Goal: Navigation & Orientation: Find specific page/section

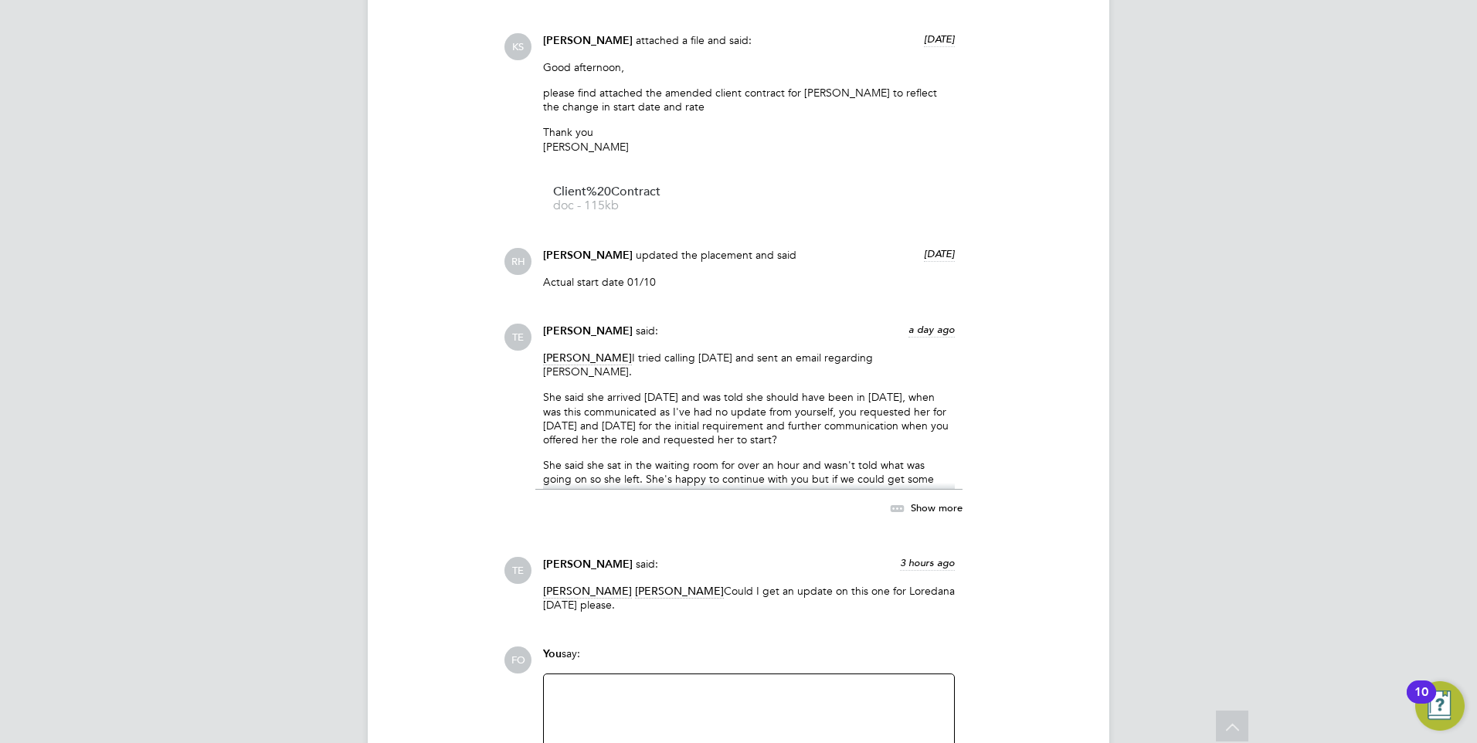
scroll to position [1921, 0]
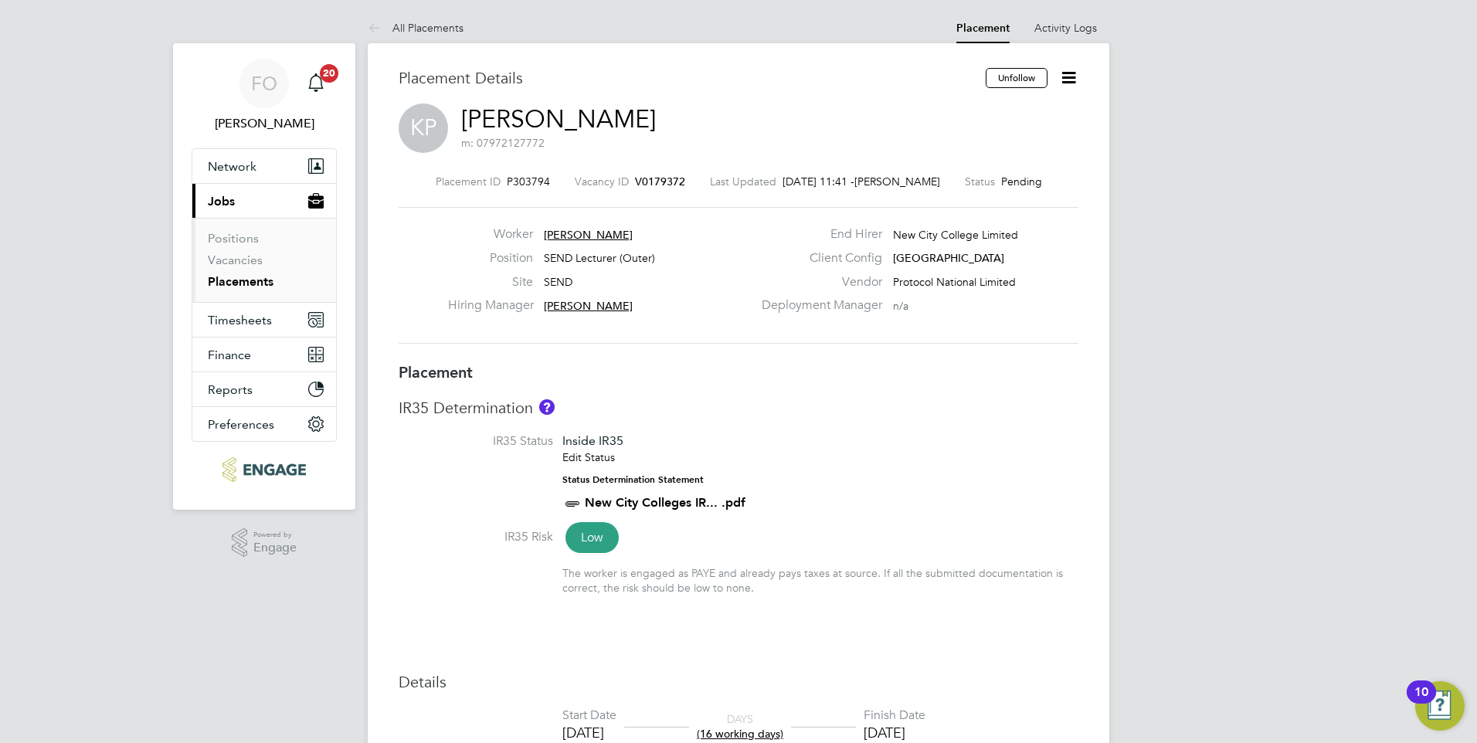
click at [249, 281] on link "Placements" at bounding box center [241, 281] width 66 height 15
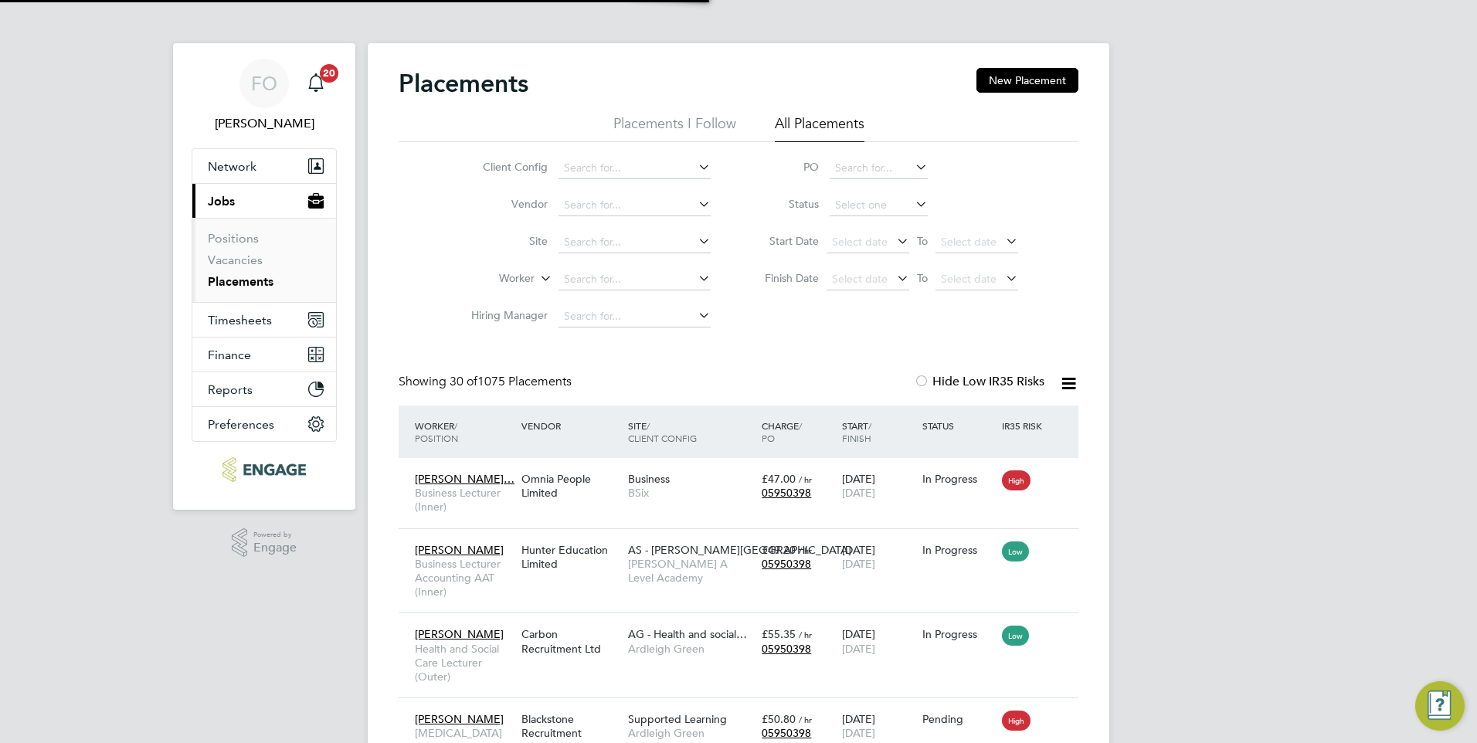
scroll to position [8, 8]
click at [256, 257] on link "Vacancies" at bounding box center [235, 260] width 55 height 15
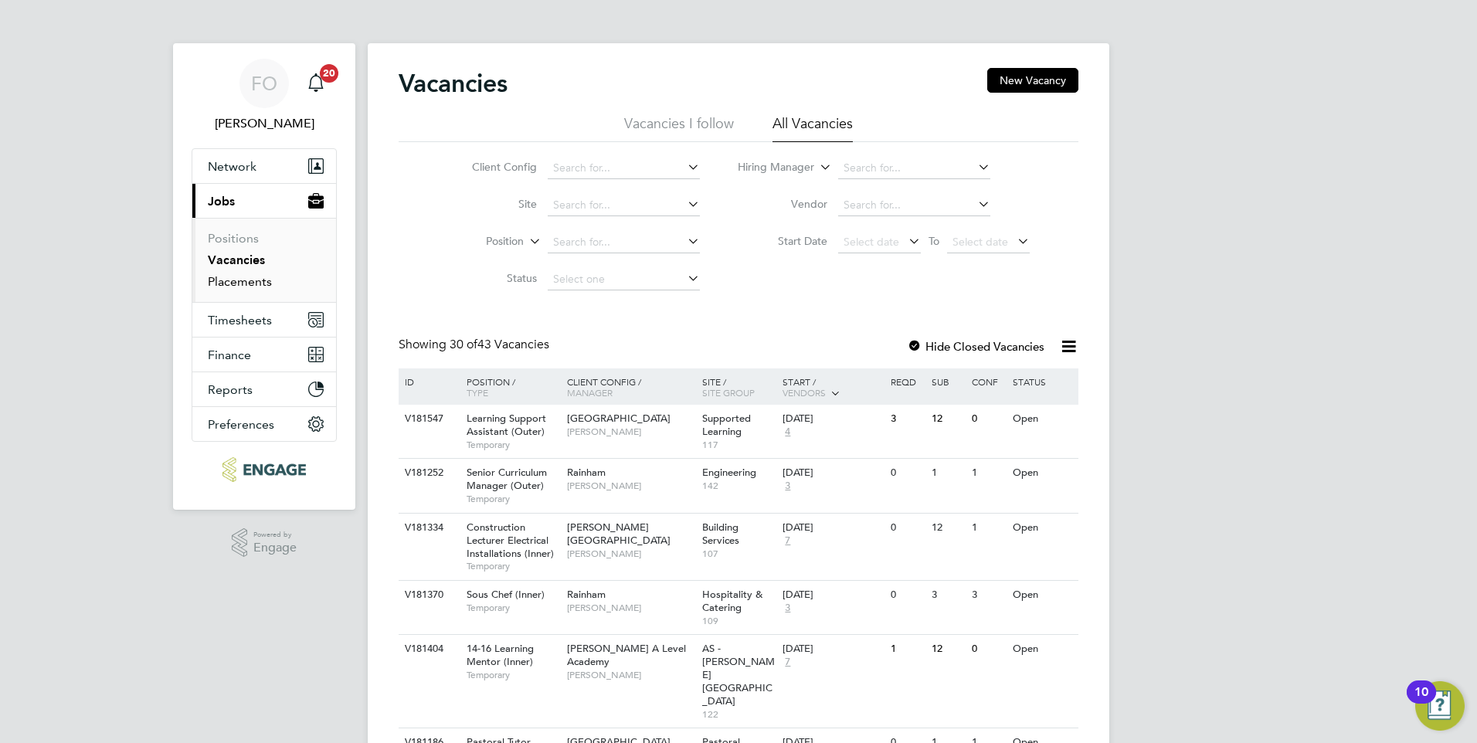
click at [236, 278] on link "Placements" at bounding box center [240, 281] width 64 height 15
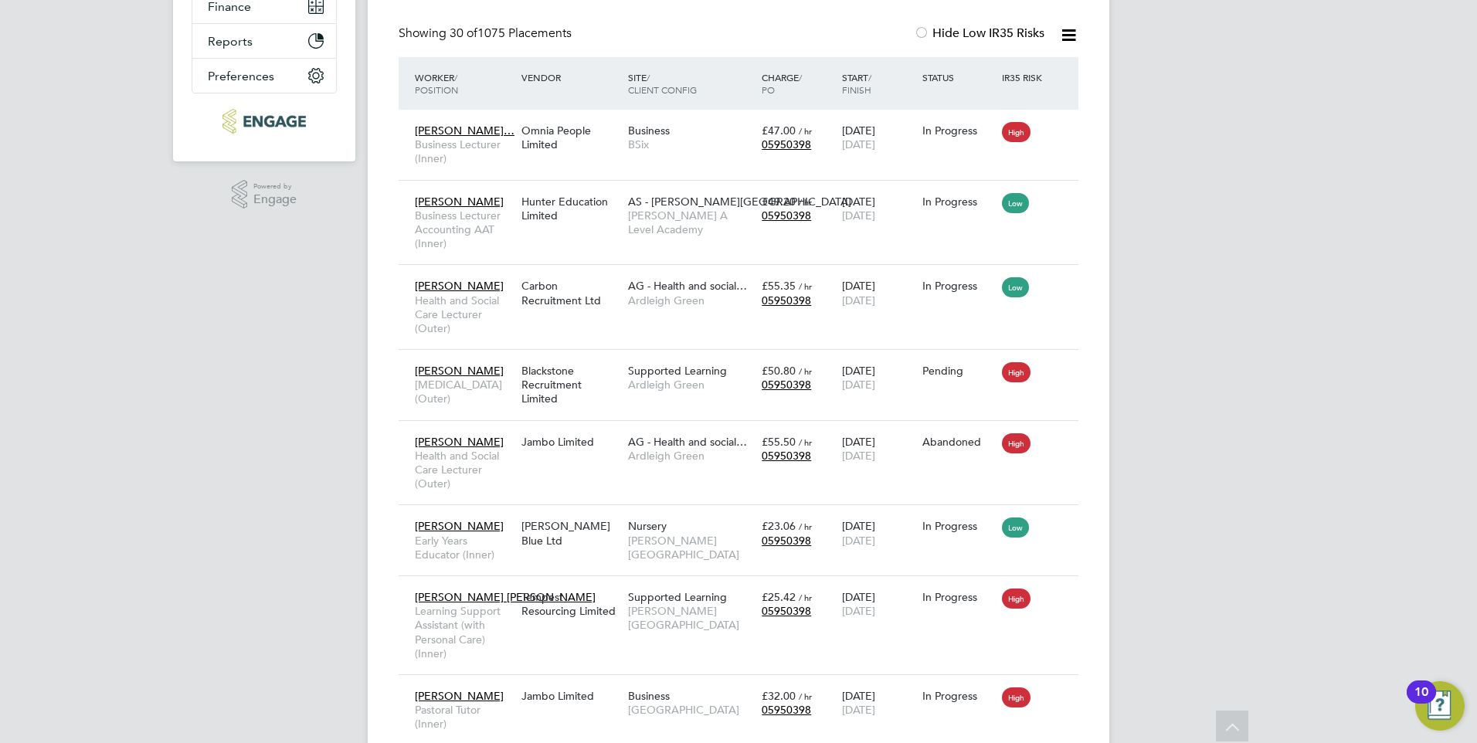
scroll to position [154, 0]
